Goal: Check status: Check status

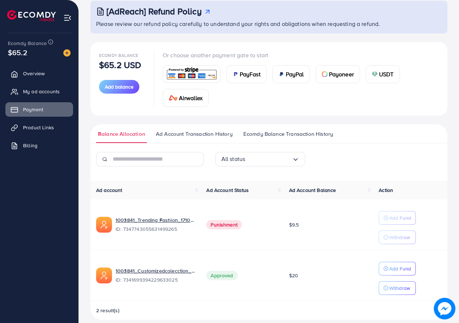
scroll to position [52, 0]
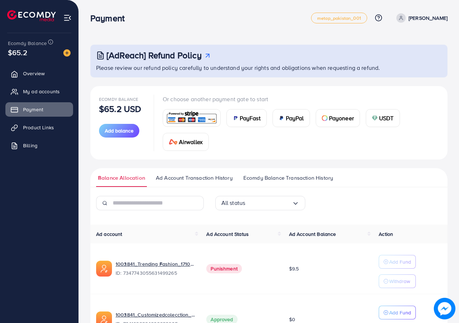
scroll to position [52, 0]
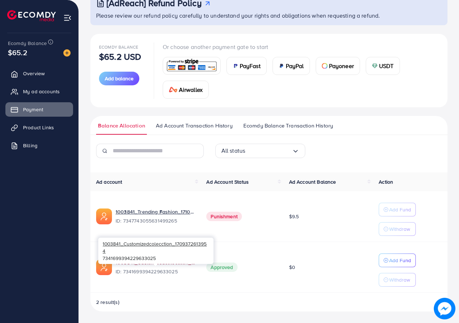
click at [141, 264] on link "1003841_Customizedcolecction_1709372613954" at bounding box center [155, 262] width 79 height 7
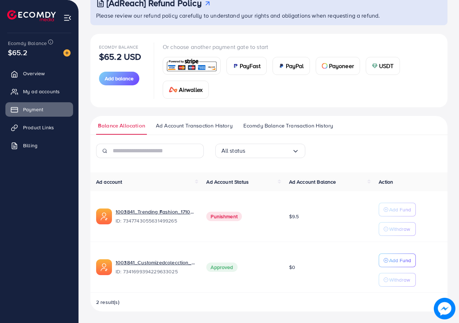
click at [161, 250] on td "1003841_Customizedcolecction_1709372613954 ID: 7341699394229633025" at bounding box center [145, 267] width 110 height 51
click at [278, 255] on td "Approved" at bounding box center [242, 267] width 83 height 51
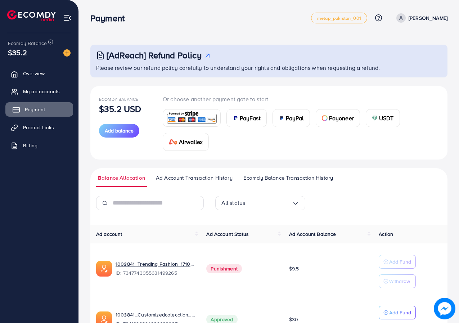
click at [31, 111] on span "Payment" at bounding box center [35, 109] width 20 height 7
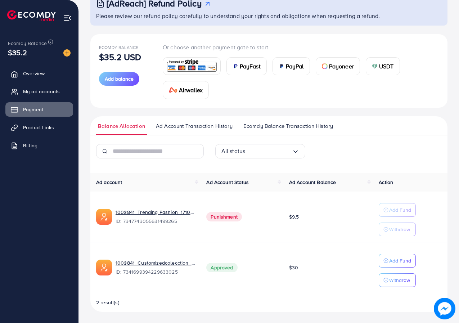
scroll to position [52, 0]
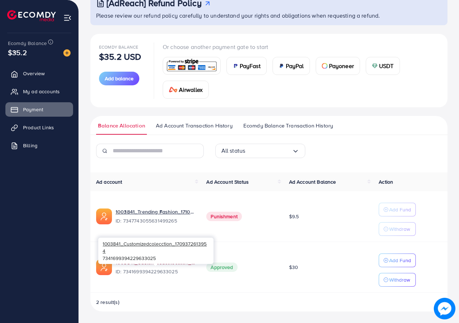
click at [138, 264] on link "1003841_Customizedcolecction_1709372613954" at bounding box center [155, 262] width 79 height 7
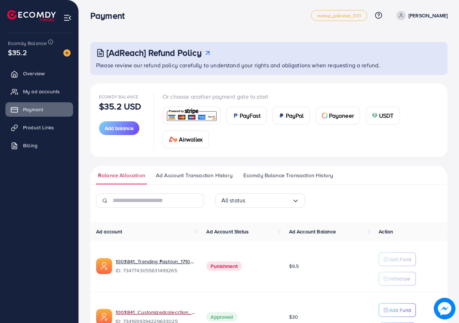
scroll to position [0, 0]
